Goal: Task Accomplishment & Management: Use online tool/utility

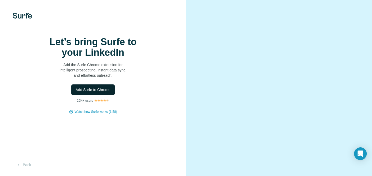
click at [100, 92] on span "Add Surfe to Chrome" at bounding box center [93, 89] width 35 height 5
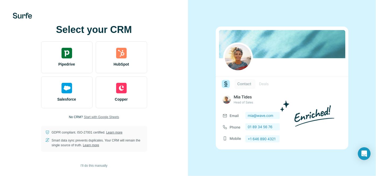
click at [101, 117] on span "Start with Google Sheets" at bounding box center [101, 117] width 35 height 5
